Goal: Task Accomplishment & Management: Use online tool/utility

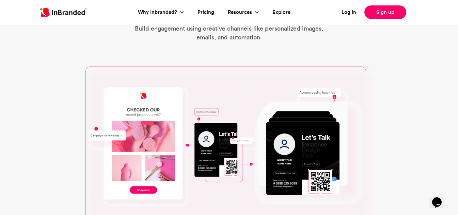
scroll to position [286, 0]
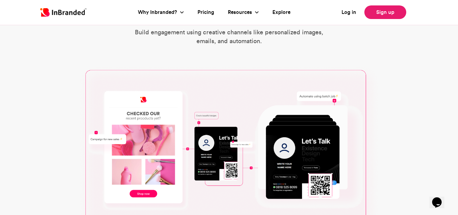
click at [378, 11] on link "Sign up" at bounding box center [385, 12] width 42 height 14
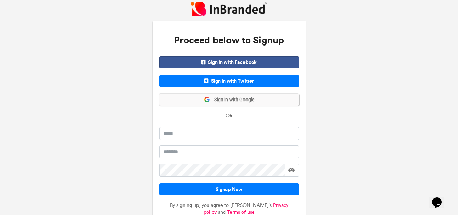
click at [263, 98] on button "Sign in with Google" at bounding box center [229, 100] width 140 height 12
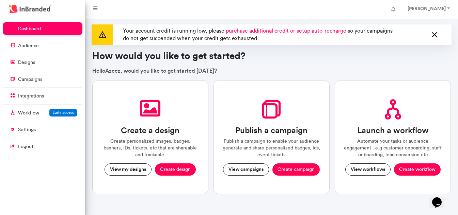
click at [433, 33] on icon at bounding box center [434, 35] width 9 height 11
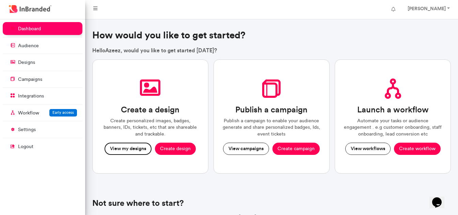
click at [133, 152] on button "View my designs" at bounding box center [127, 149] width 47 height 12
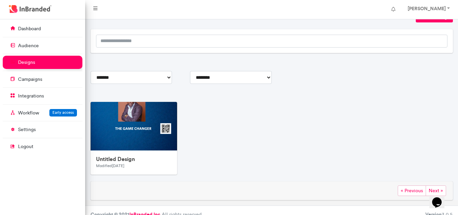
scroll to position [47, 0]
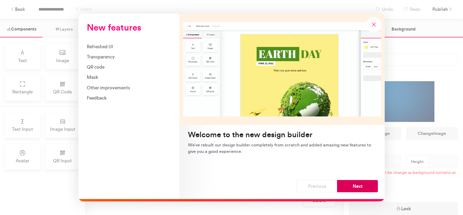
click at [356, 184] on button "Next" at bounding box center [357, 186] width 41 height 12
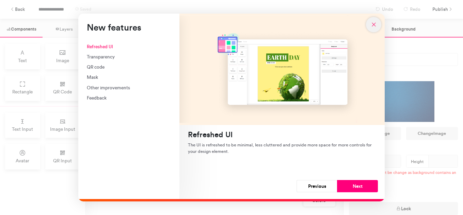
click at [372, 26] on icon "New features" at bounding box center [374, 24] width 6 height 6
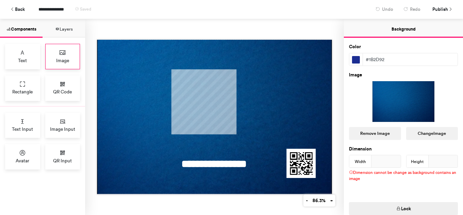
click at [67, 56] on div "Image" at bounding box center [62, 57] width 35 height 26
